Goal: Task Accomplishment & Management: Manage account settings

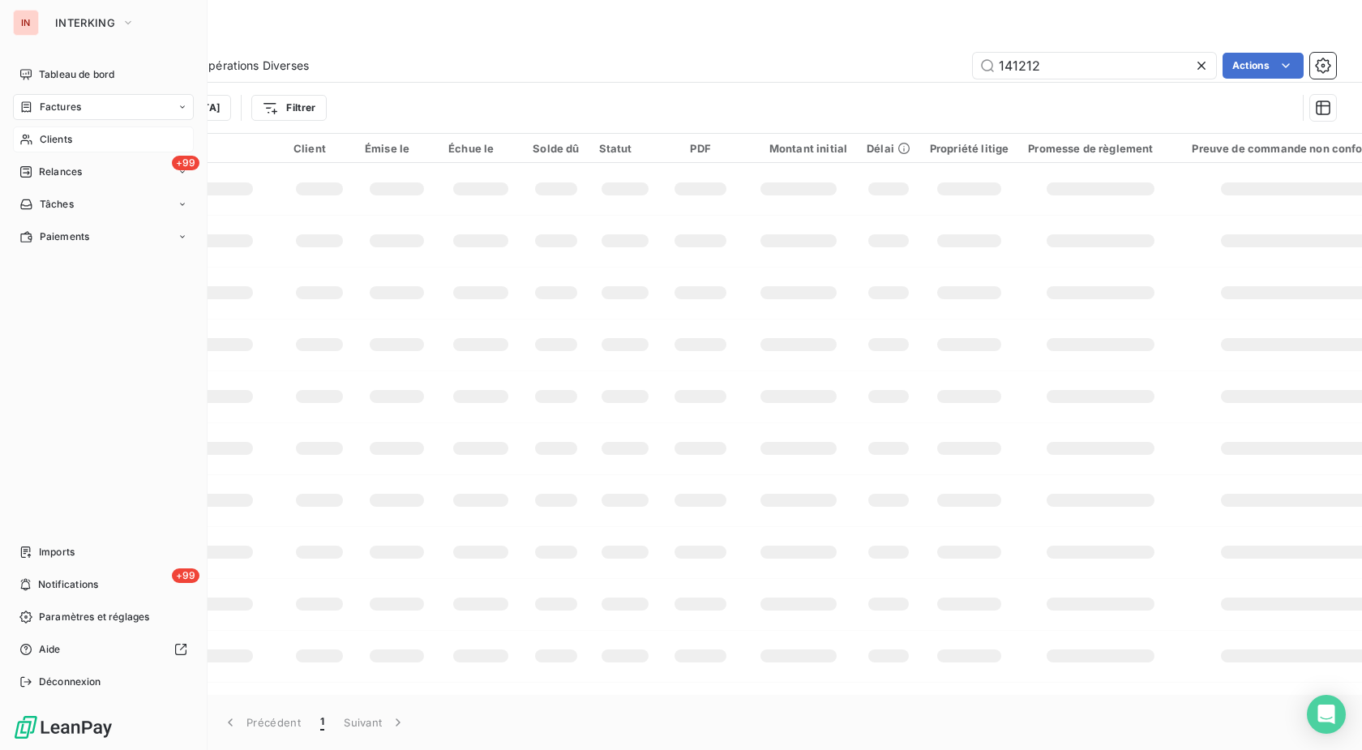
click at [28, 140] on icon at bounding box center [26, 139] width 14 height 13
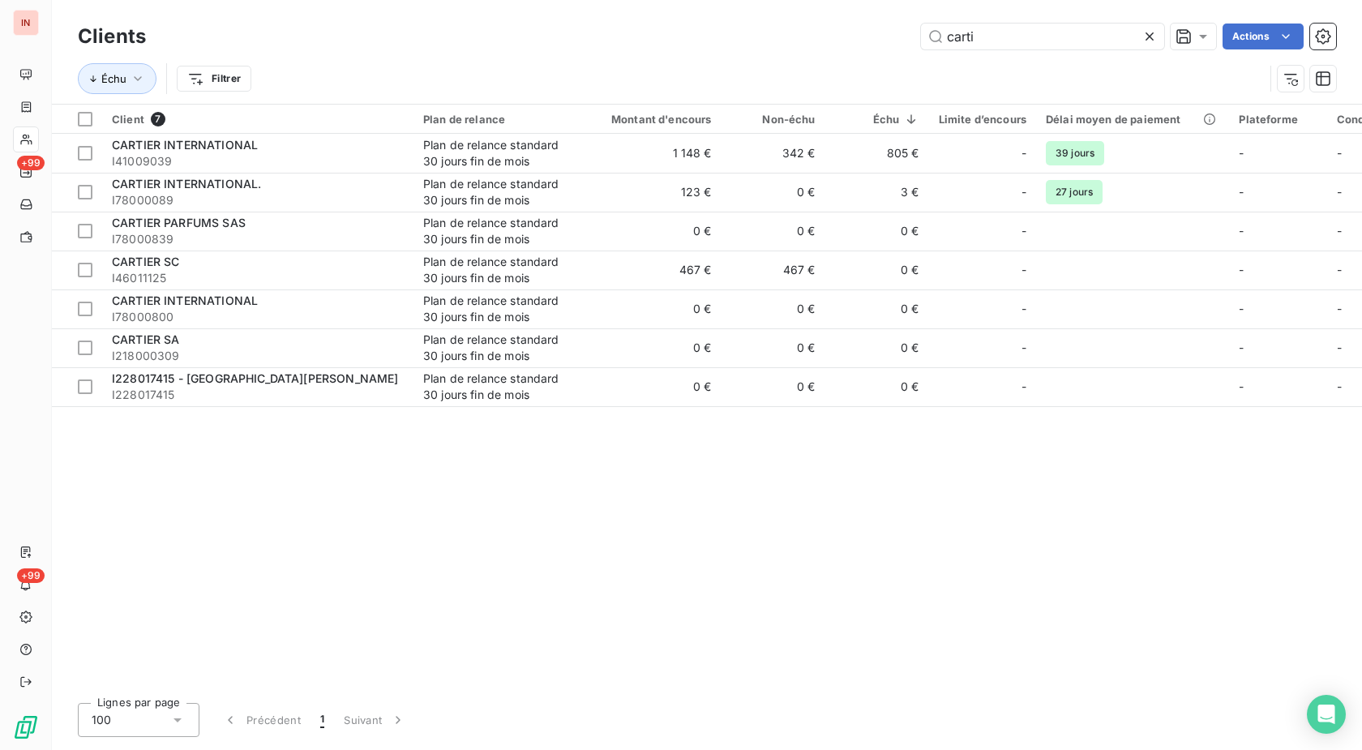
drag, startPoint x: 993, startPoint y: 33, endPoint x: 422, endPoint y: 31, distance: 570.9
click at [921, 32] on input "carti" at bounding box center [1042, 37] width 243 height 26
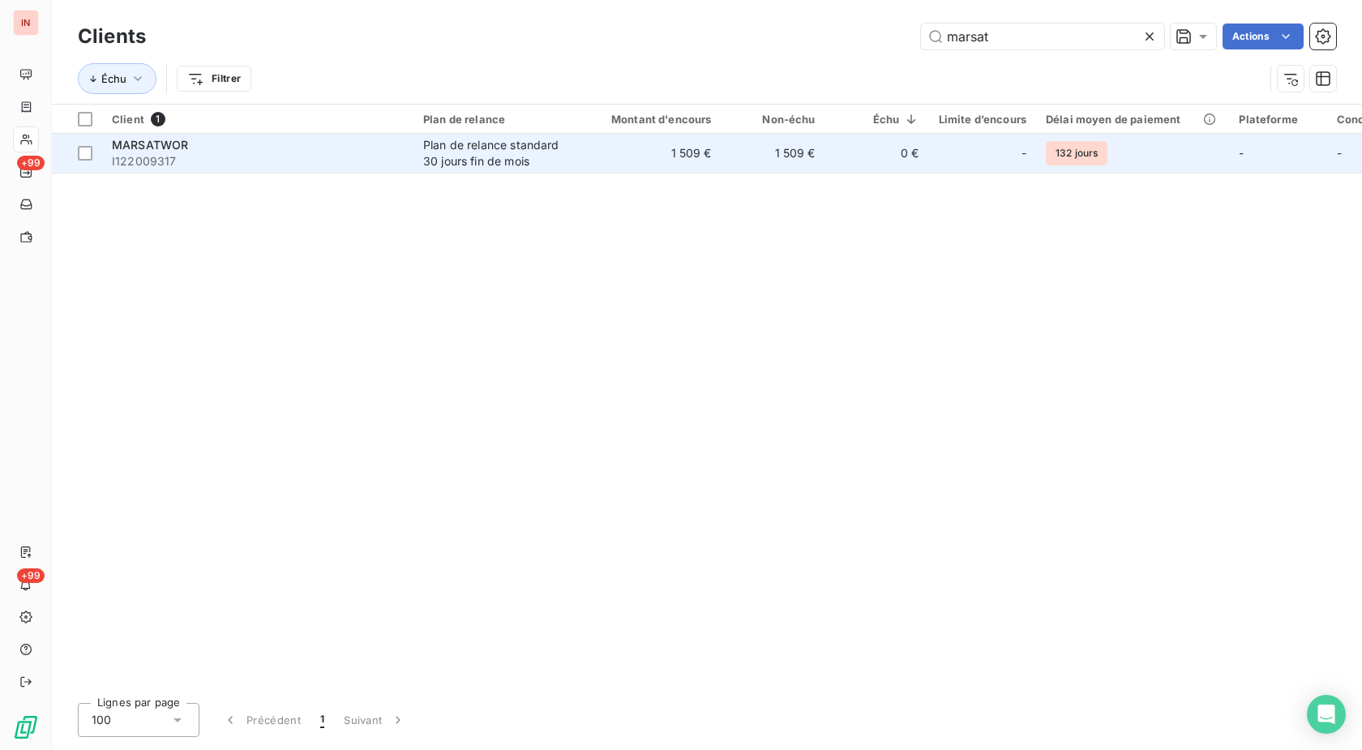
type input "marsat"
click at [673, 153] on td "1 509 €" at bounding box center [651, 153] width 139 height 39
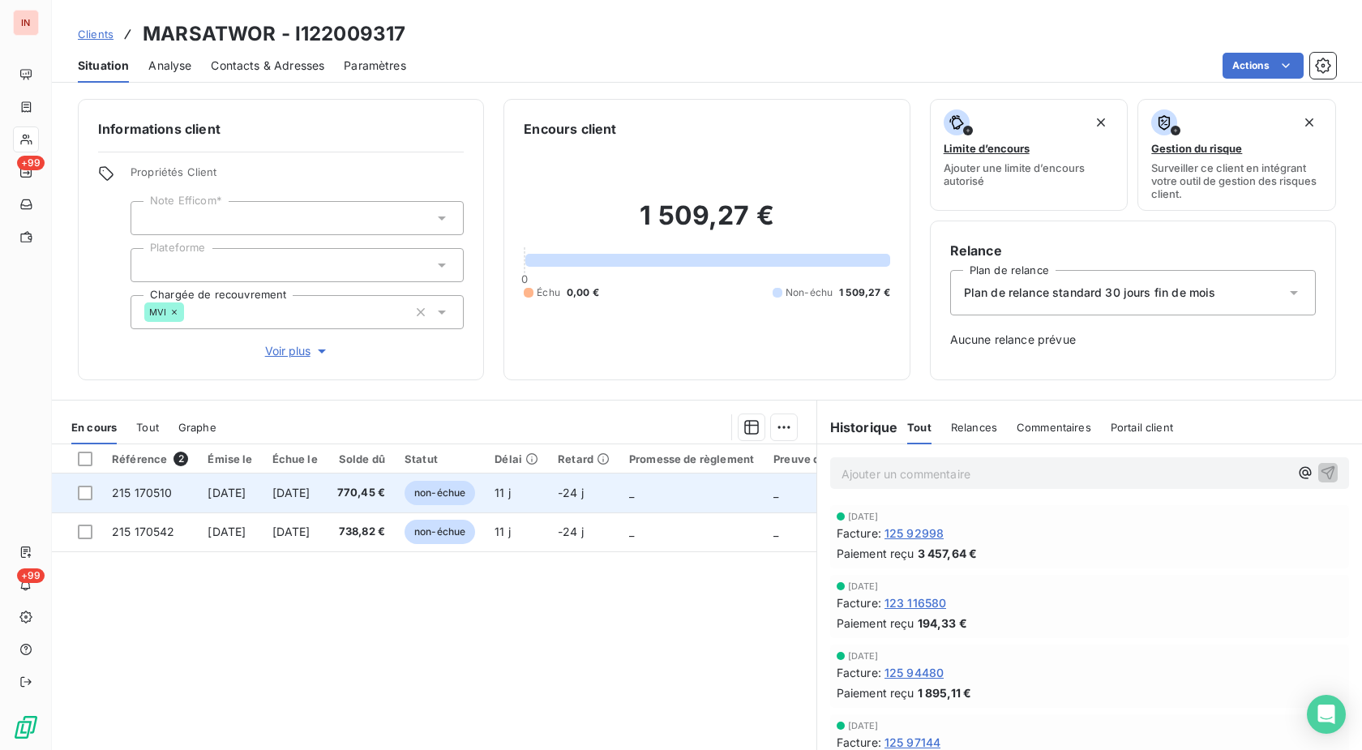
click at [385, 499] on span "770,45 €" at bounding box center [361, 493] width 48 height 16
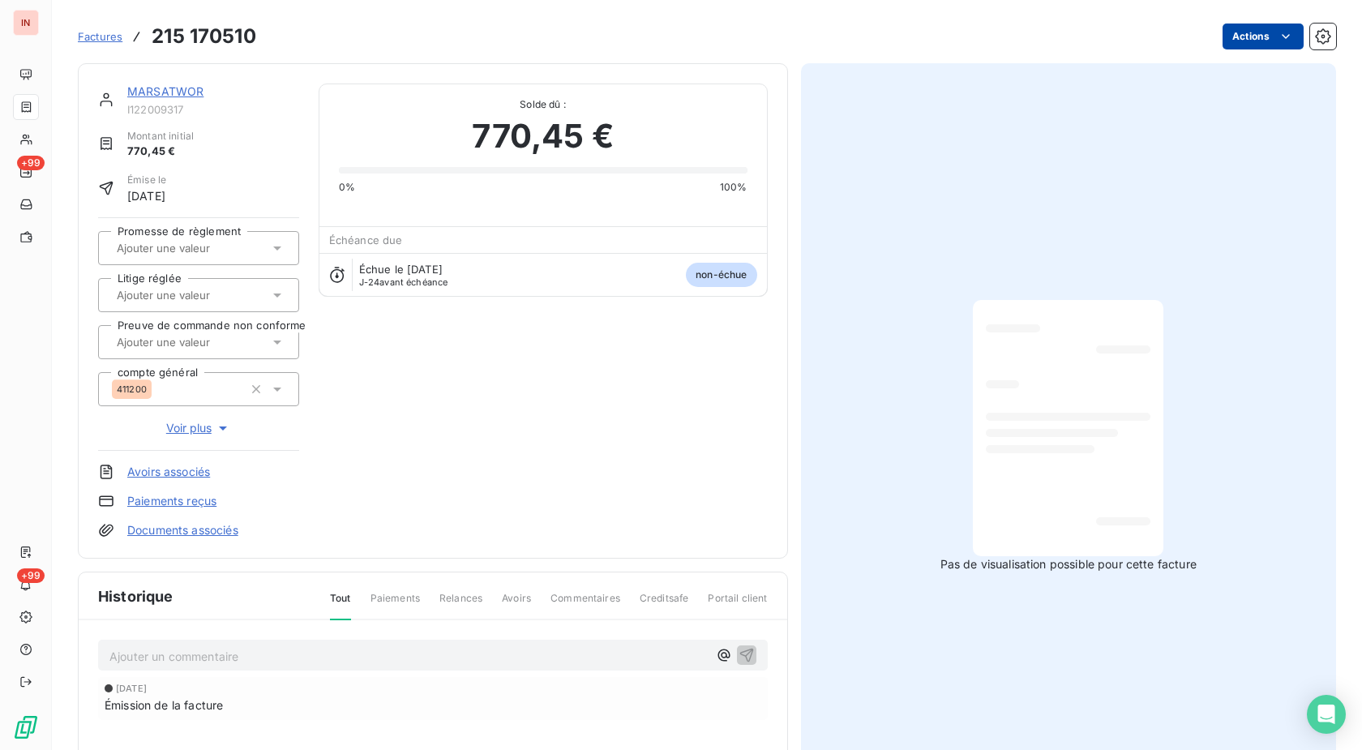
click at [1233, 32] on html "IN +99 +99 Factures 215 170510 Actions MARSATWOR I122009317 Montant initial 770…" at bounding box center [681, 375] width 1362 height 750
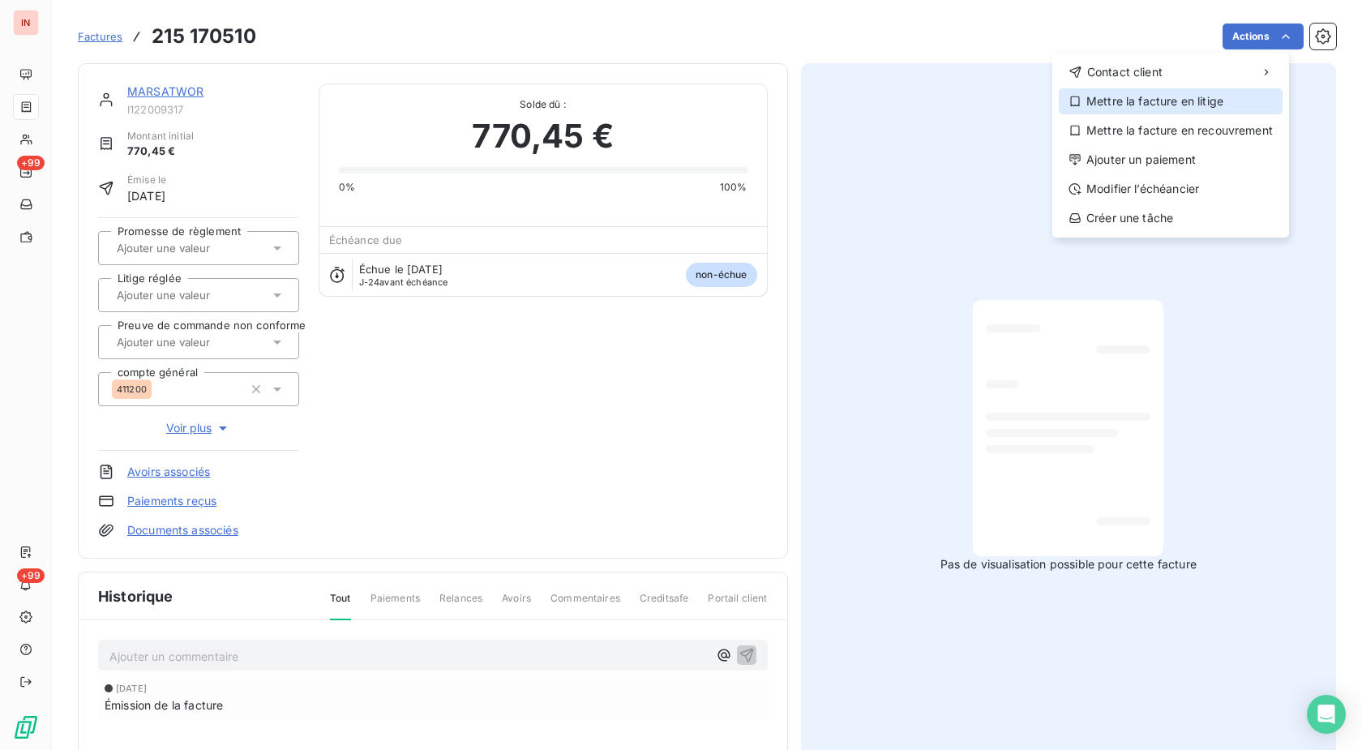
click at [1138, 105] on div "Mettre la facture en litige" at bounding box center [1171, 101] width 224 height 26
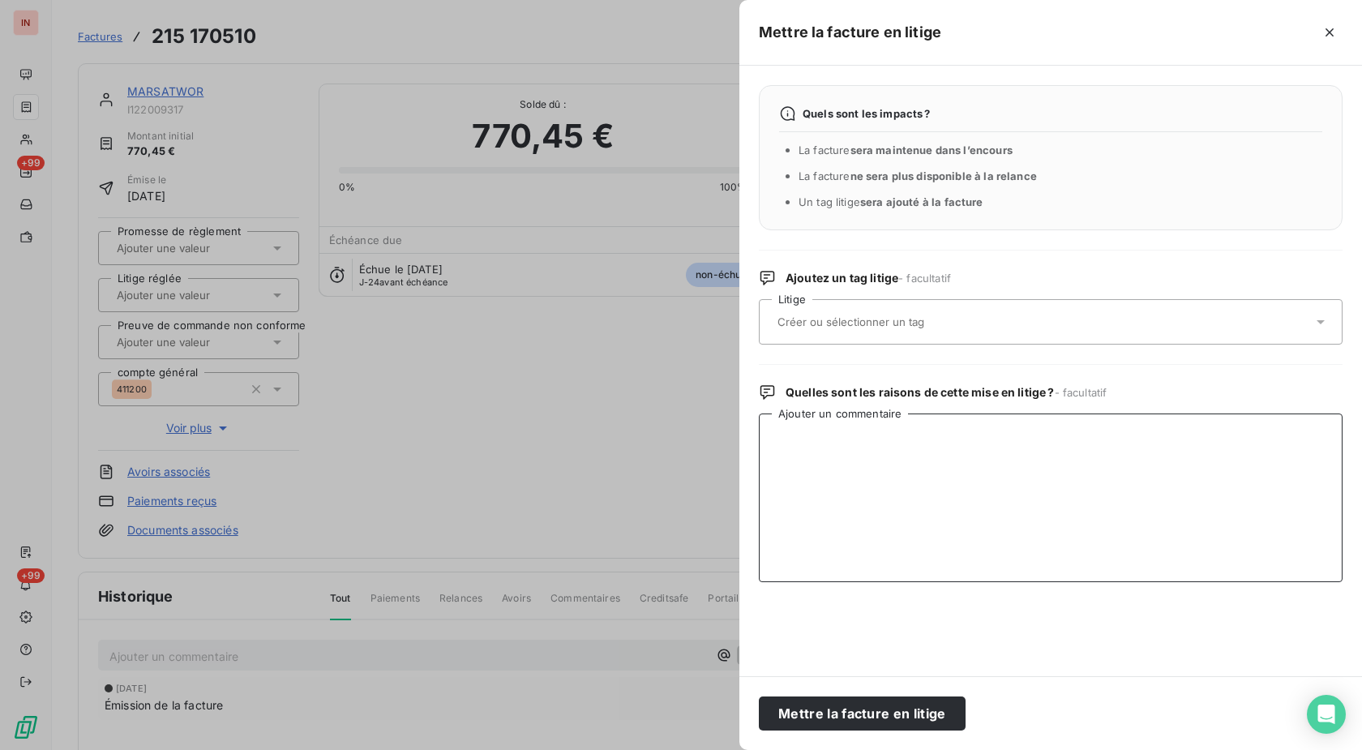
click at [847, 446] on textarea "Ajouter un commentaire" at bounding box center [1051, 498] width 584 height 169
type textarea "Avoir fait le [DATE]"
click at [800, 712] on button "Mettre la facture en litige" at bounding box center [862, 714] width 207 height 34
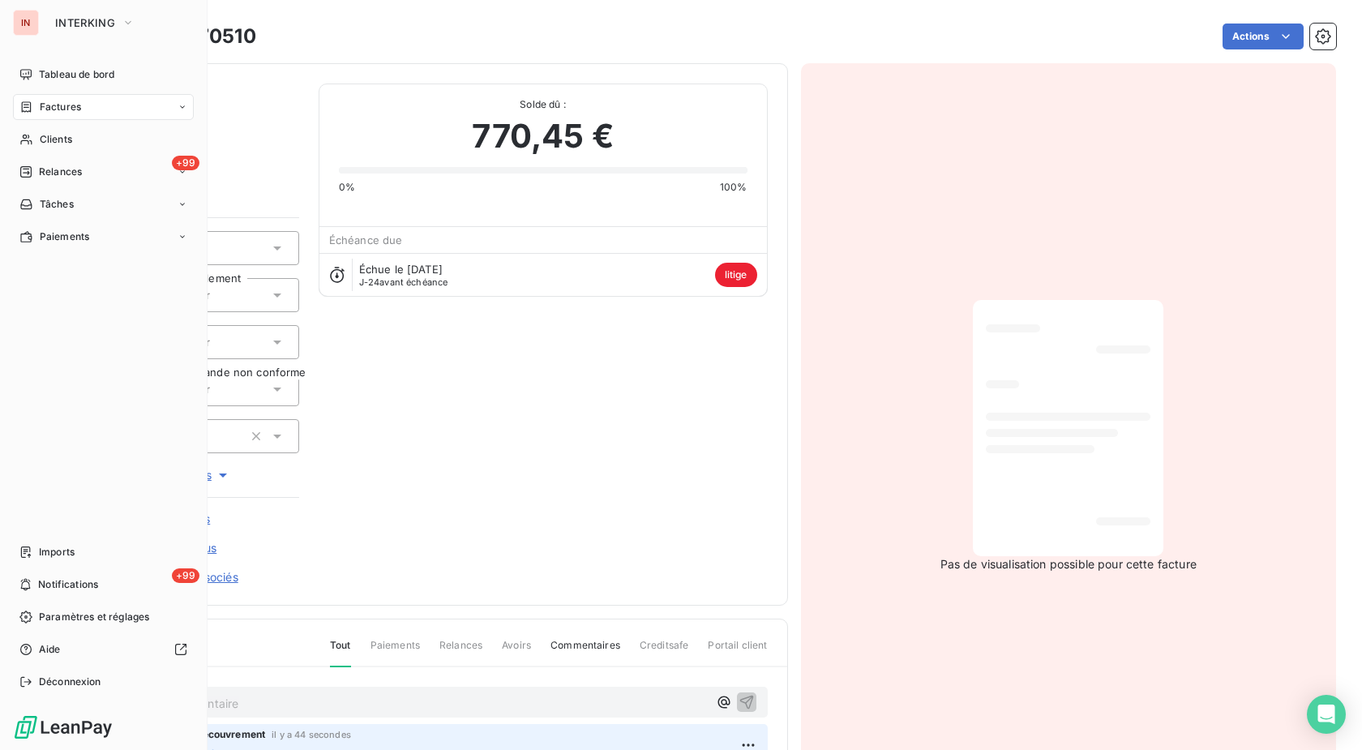
click at [33, 112] on div "Factures" at bounding box center [50, 107] width 62 height 15
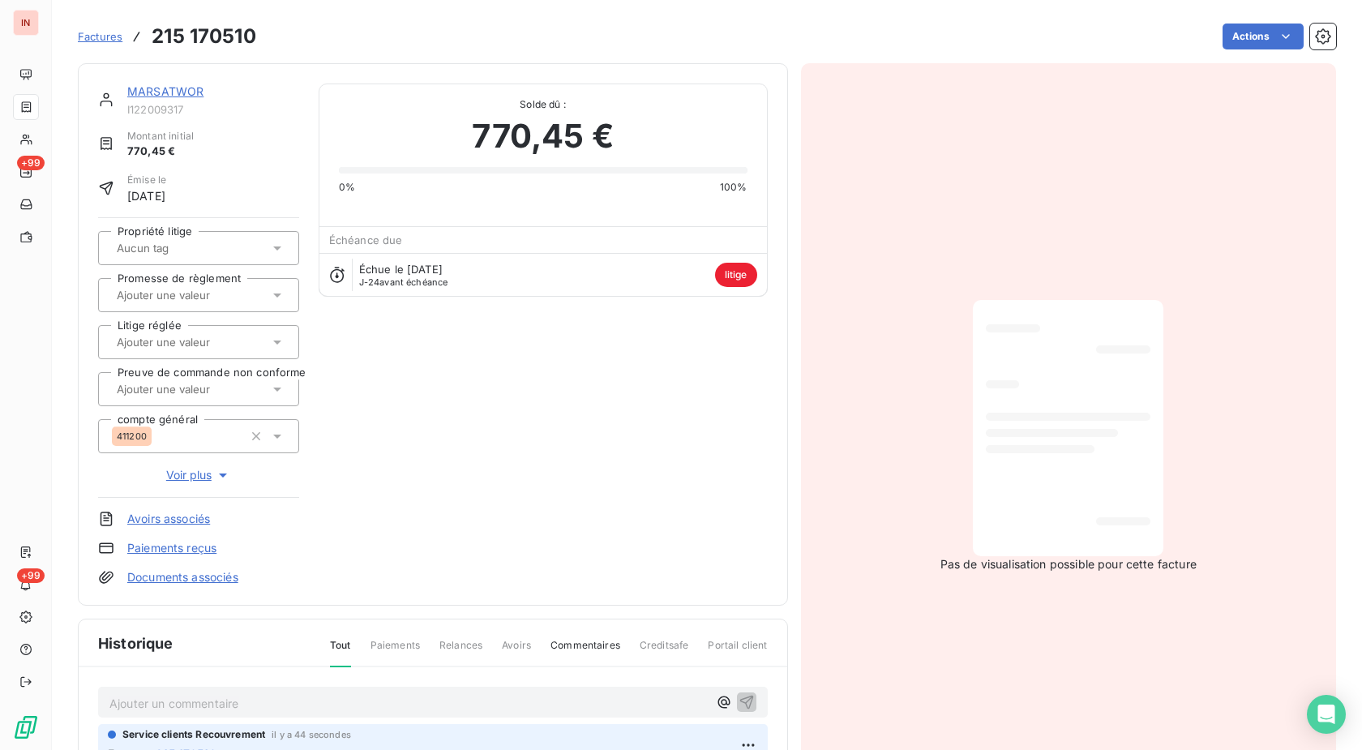
click at [96, 35] on span "Factures" at bounding box center [100, 36] width 45 height 13
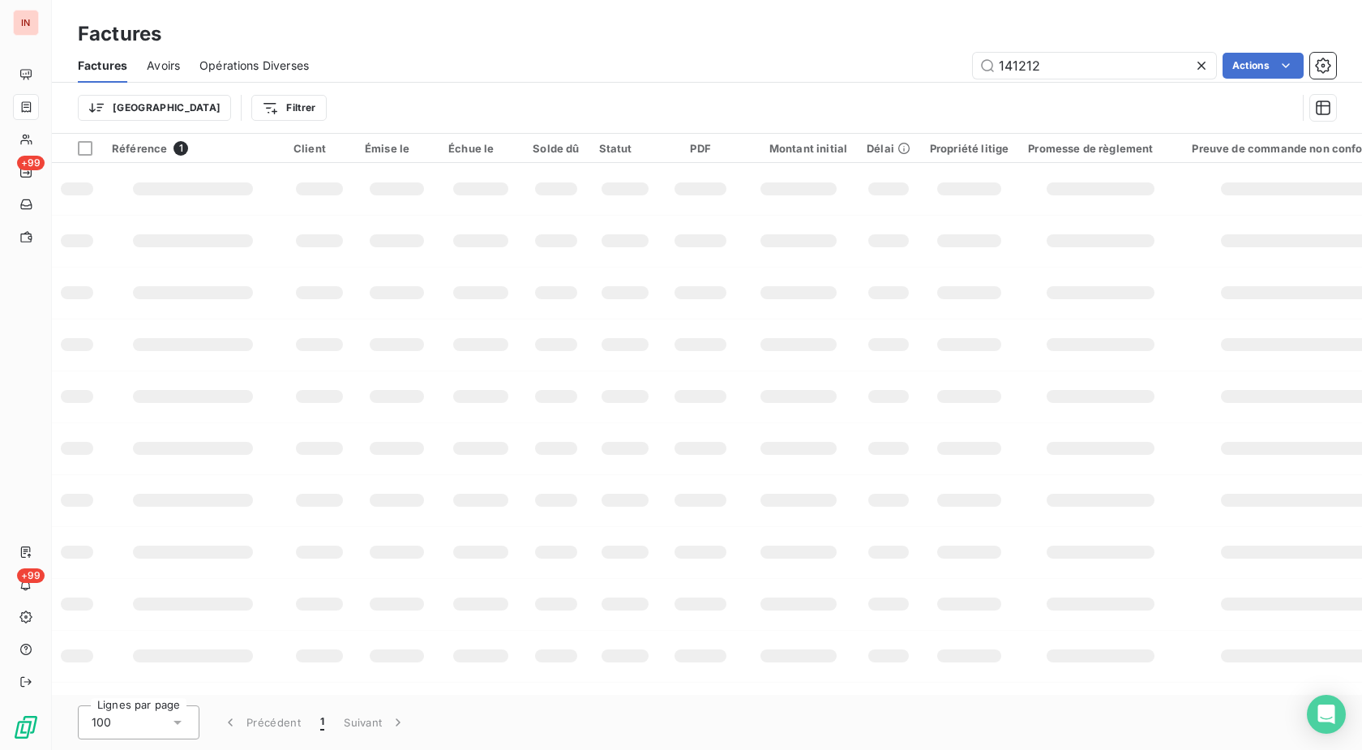
drag, startPoint x: 1048, startPoint y: 64, endPoint x: 746, endPoint y: 66, distance: 302.5
click at [973, 63] on input "141212" at bounding box center [1094, 66] width 243 height 26
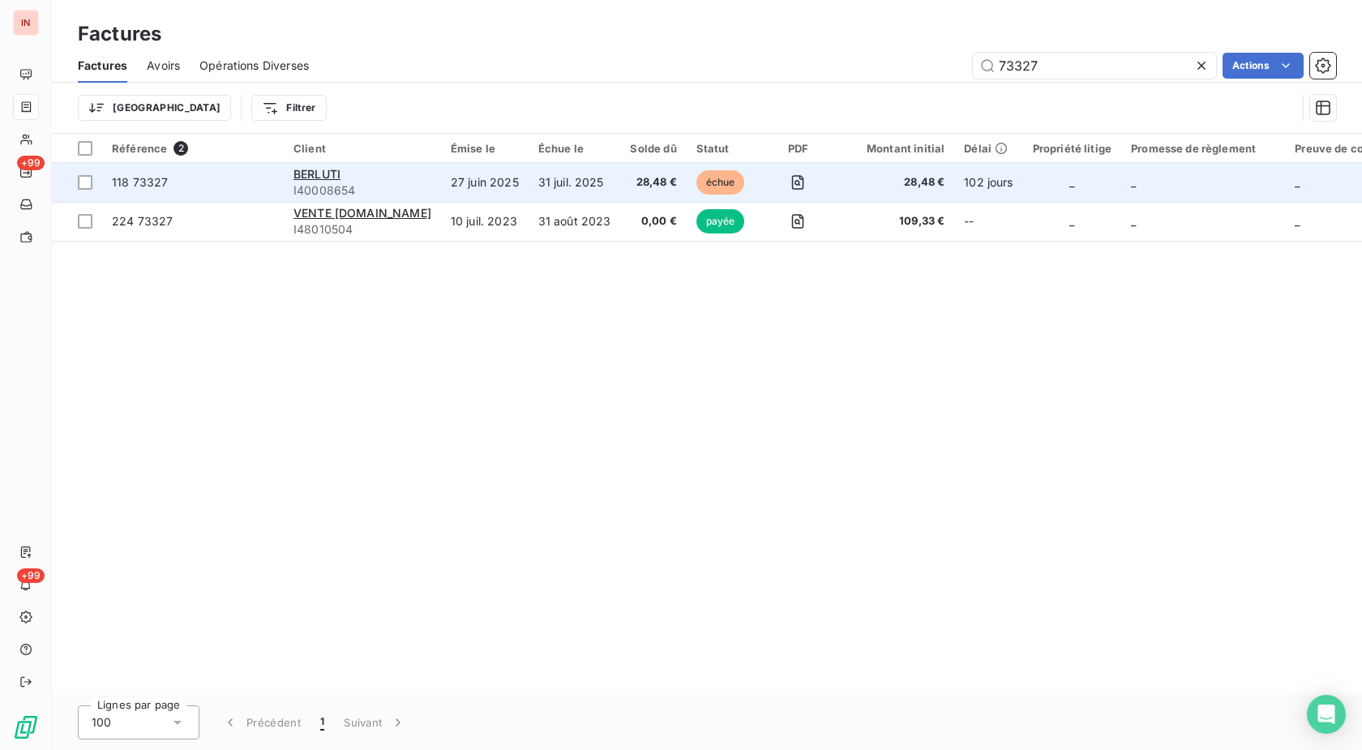
type input "73327"
click at [465, 181] on td "27 juin 2025" at bounding box center [485, 182] width 88 height 39
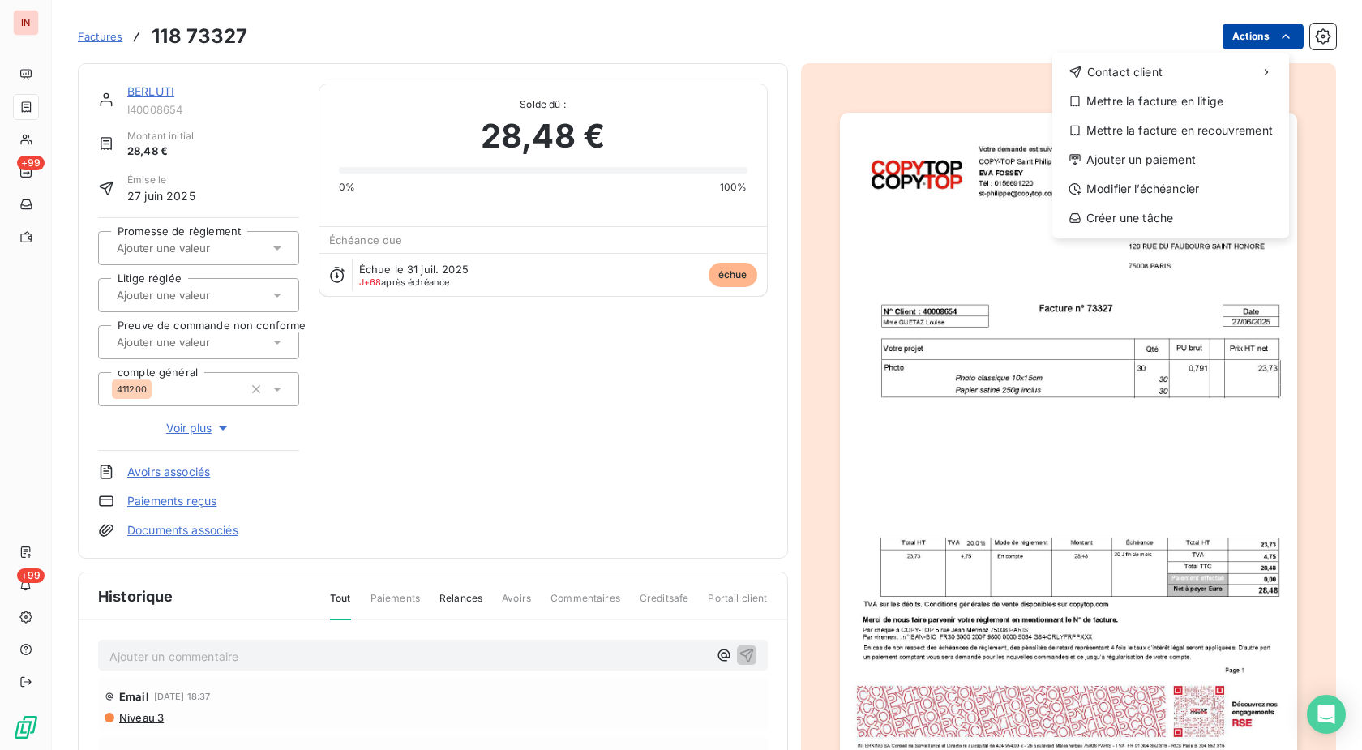
click at [1258, 38] on html "IN +99 +99 Factures [PHONE_NUMBER] Actions Contact client Mettre la facture en …" at bounding box center [681, 375] width 1362 height 750
click at [1181, 156] on div "Ajouter un paiement" at bounding box center [1171, 160] width 224 height 26
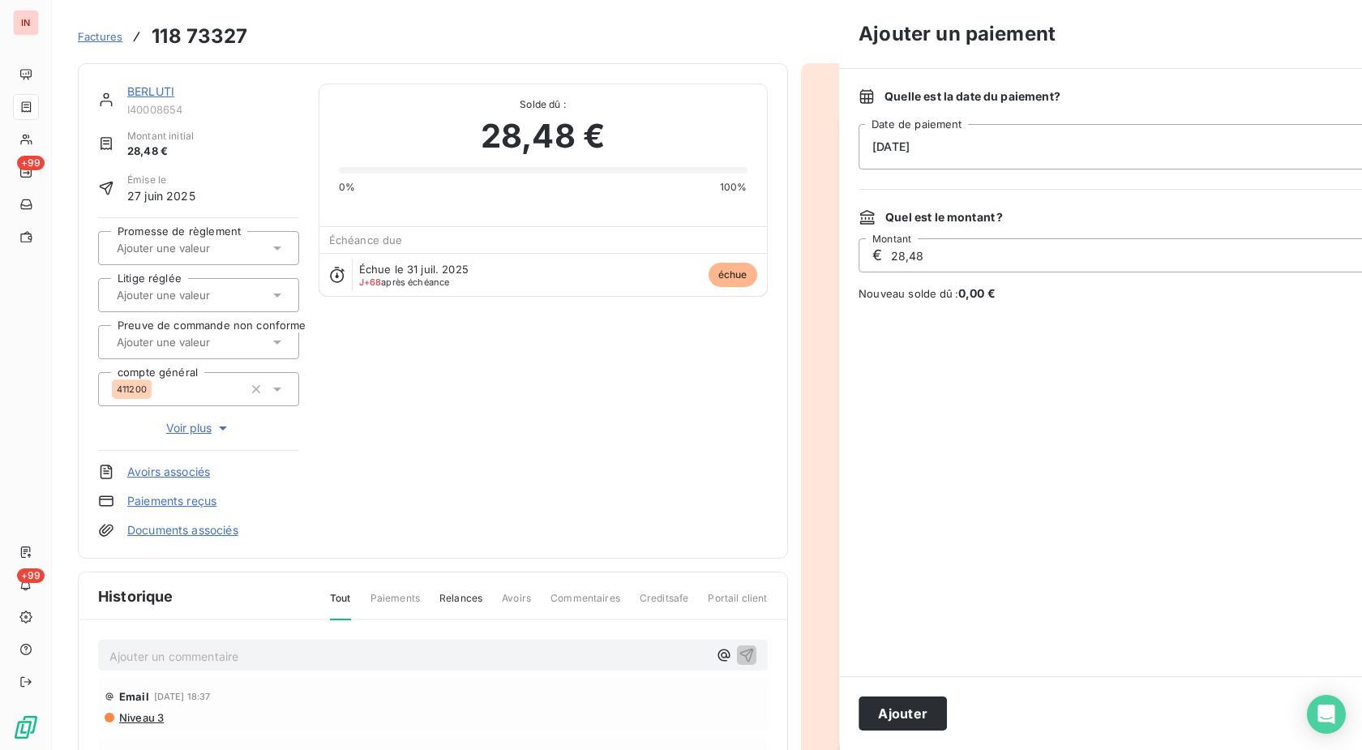
click at [1010, 161] on div "[DATE]" at bounding box center [1151, 146] width 584 height 45
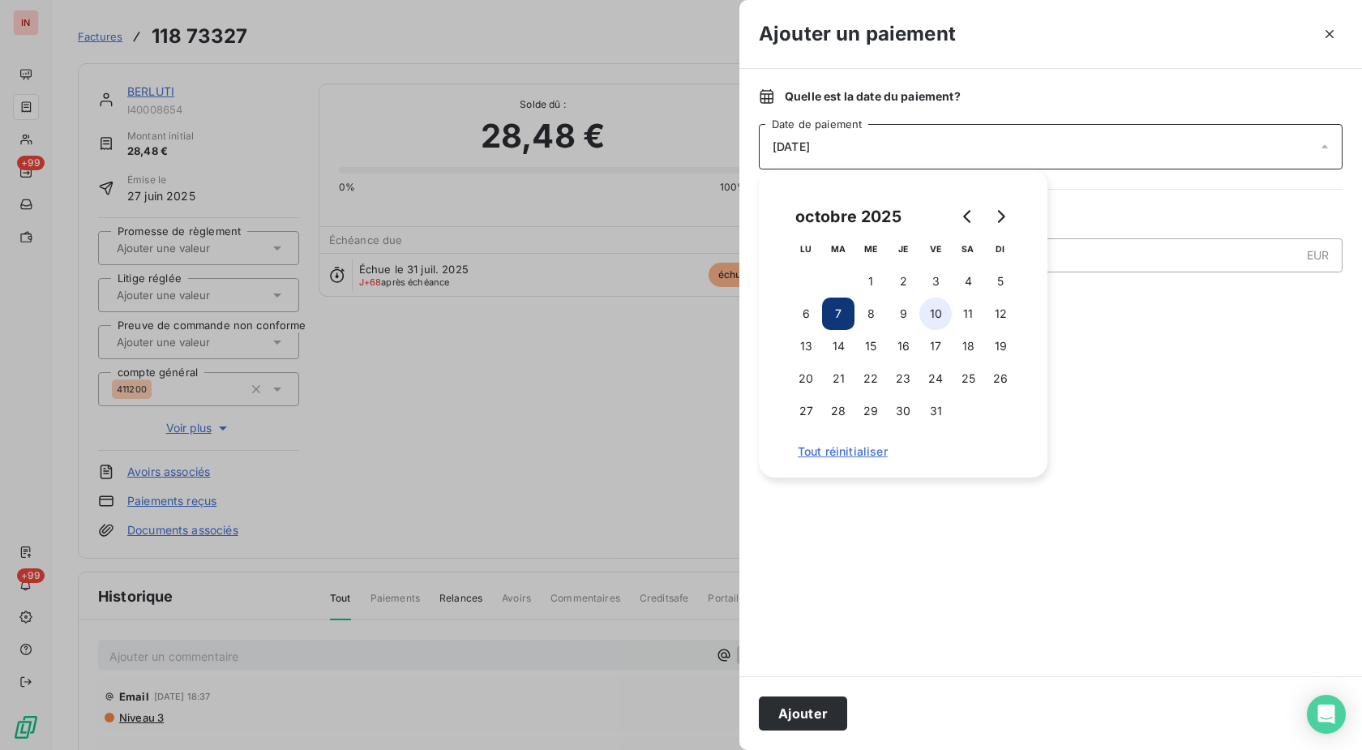
click at [934, 310] on button "10" at bounding box center [936, 314] width 32 height 32
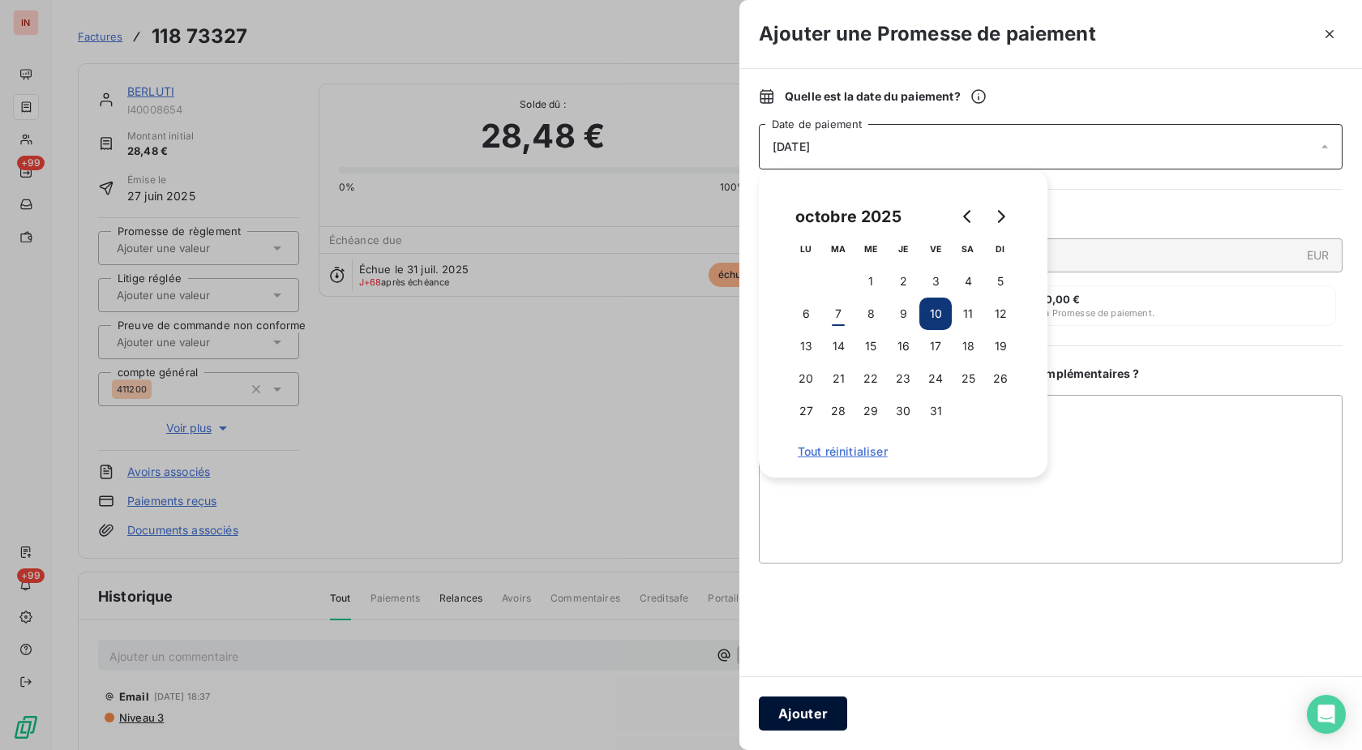
click at [818, 708] on button "Ajouter" at bounding box center [803, 714] width 88 height 34
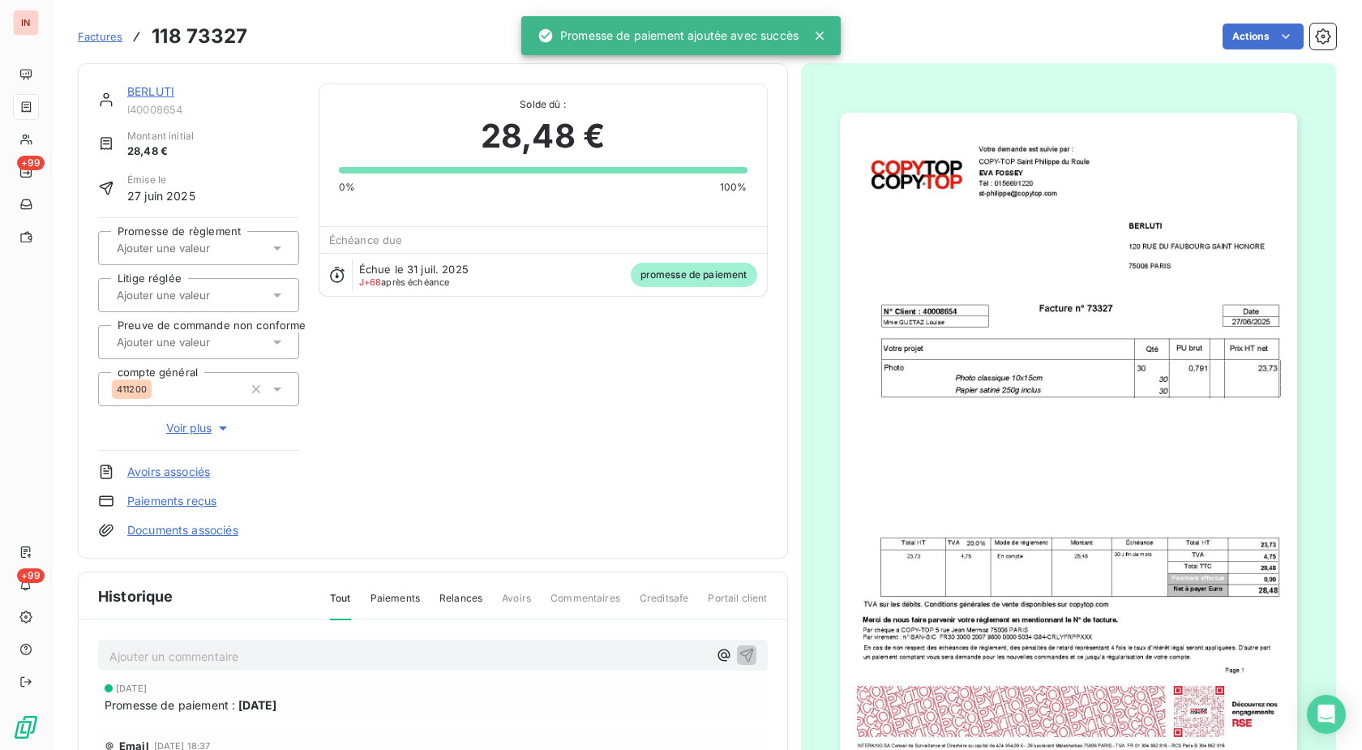
click at [169, 262] on div at bounding box center [198, 248] width 201 height 34
click at [174, 296] on div "Oui" at bounding box center [209, 291] width 156 height 26
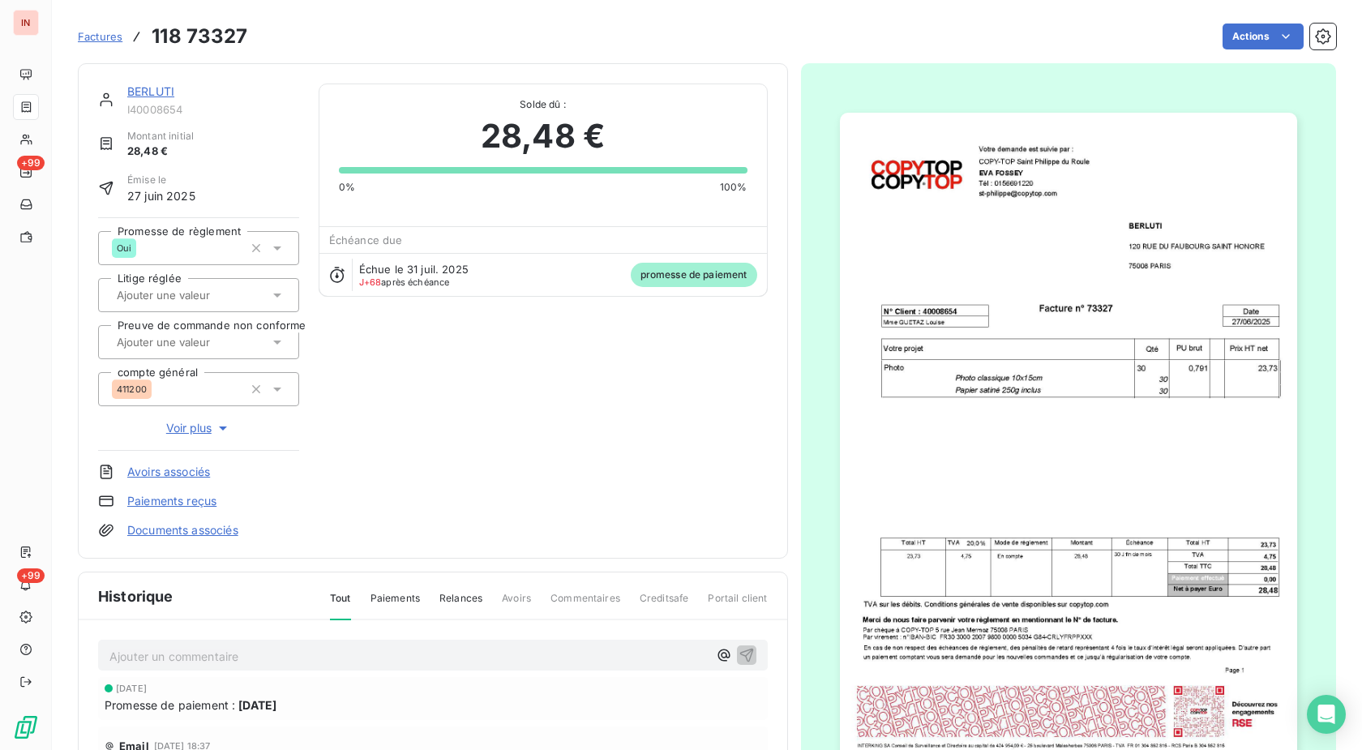
click at [632, 689] on div "[DATE]" at bounding box center [433, 689] width 657 height 10
click at [499, 371] on div "BERLUTI I40008654 Montant initial 28,48 € Émise le [DATE] Promesse de règlement…" at bounding box center [433, 311] width 670 height 455
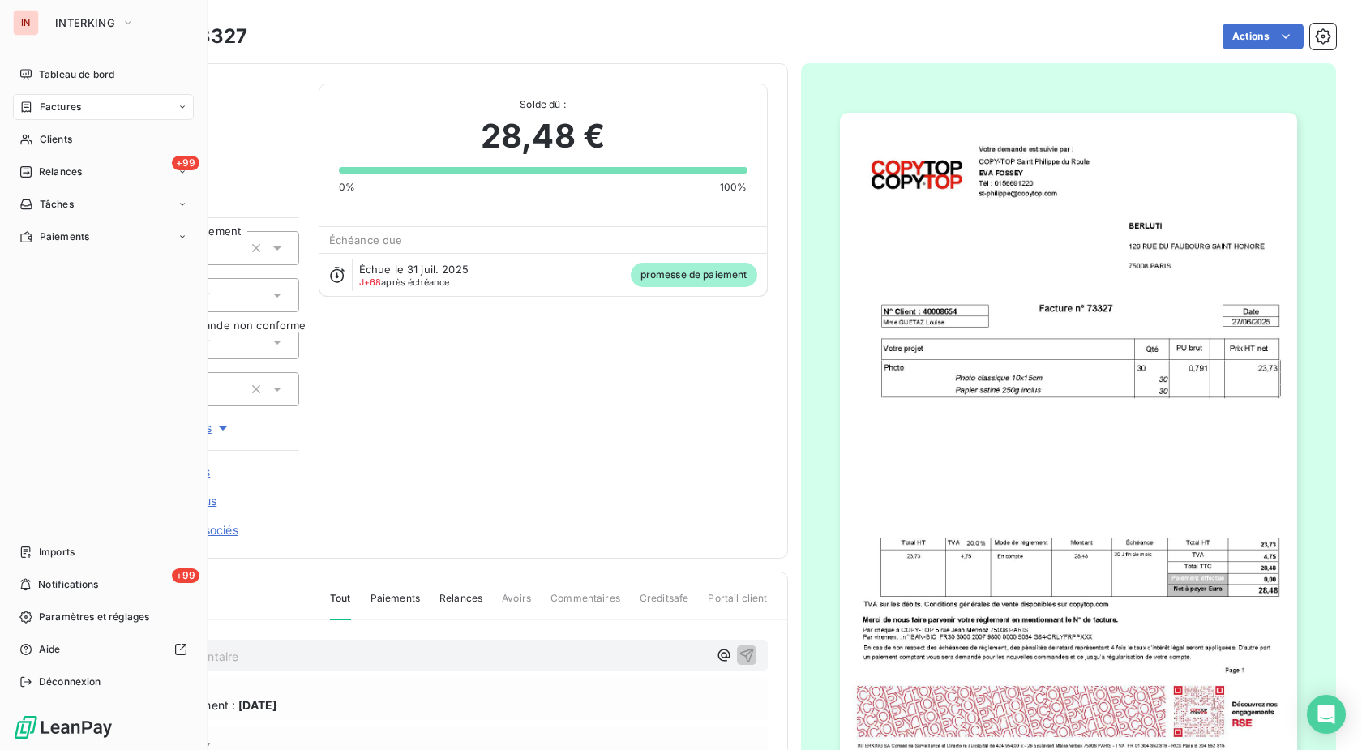
click at [41, 77] on span "Tableau de bord" at bounding box center [76, 74] width 75 height 15
